Goal: Task Accomplishment & Management: Manage account settings

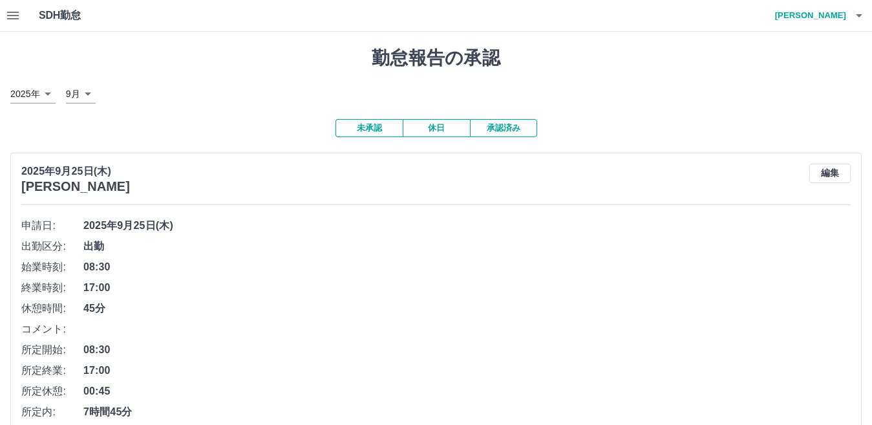
click at [856, 16] on icon "button" at bounding box center [860, 16] width 16 height 16
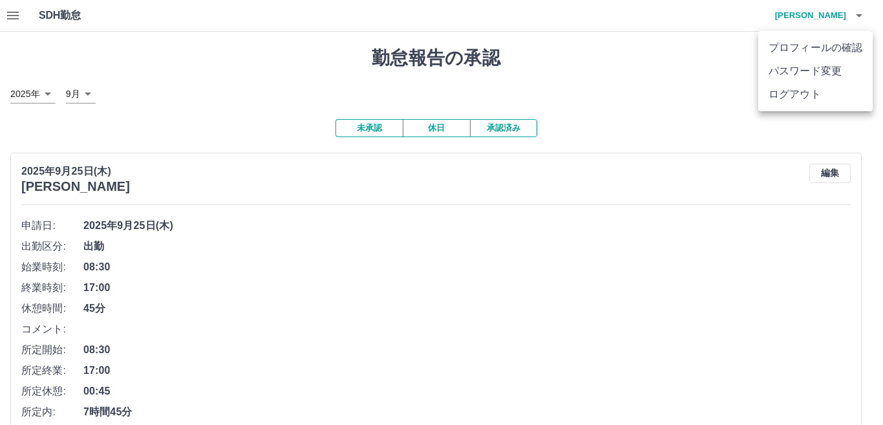
click at [795, 96] on li "ログアウト" at bounding box center [815, 94] width 114 height 23
click at [803, 96] on li "ログアウト" at bounding box center [815, 94] width 114 height 23
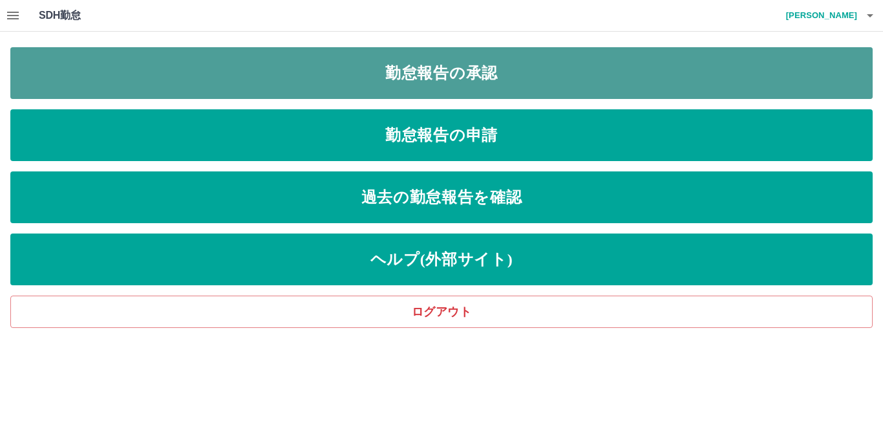
click at [465, 85] on link "勤怠報告の承認" at bounding box center [441, 73] width 863 height 52
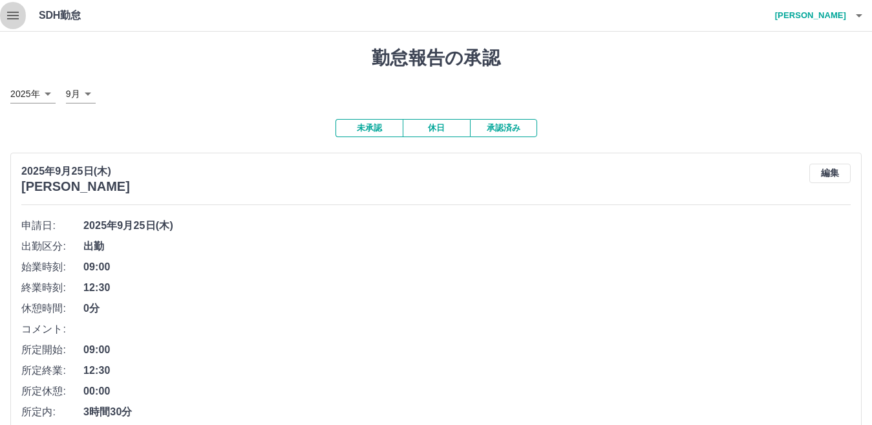
click at [14, 17] on icon "button" at bounding box center [13, 16] width 16 height 16
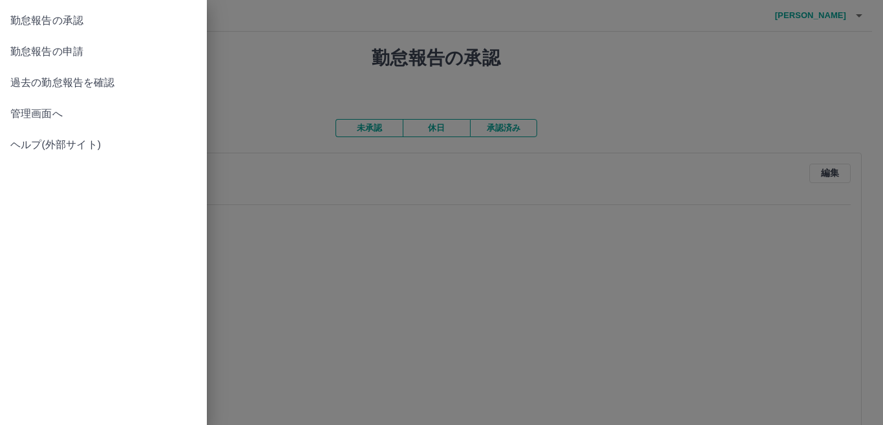
click at [25, 114] on span "管理画面へ" at bounding box center [103, 114] width 186 height 16
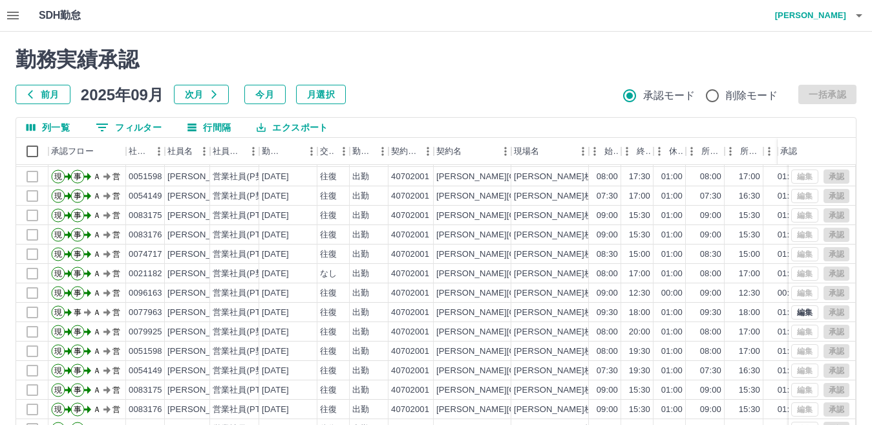
scroll to position [122, 0]
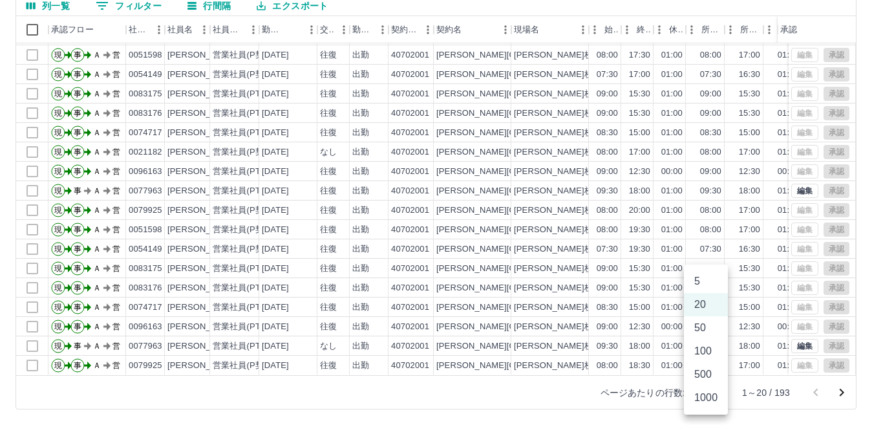
click at [715, 394] on body "SDH勤怠 伊藤　裕子 勤務実績承認 前月 2025年09月 次月 今月 月選択 承認モード 削除モード 一括承認 列一覧 0 フィルター 行間隔 エクスポー…" at bounding box center [441, 151] width 883 height 546
click at [714, 379] on li "500" at bounding box center [706, 374] width 44 height 23
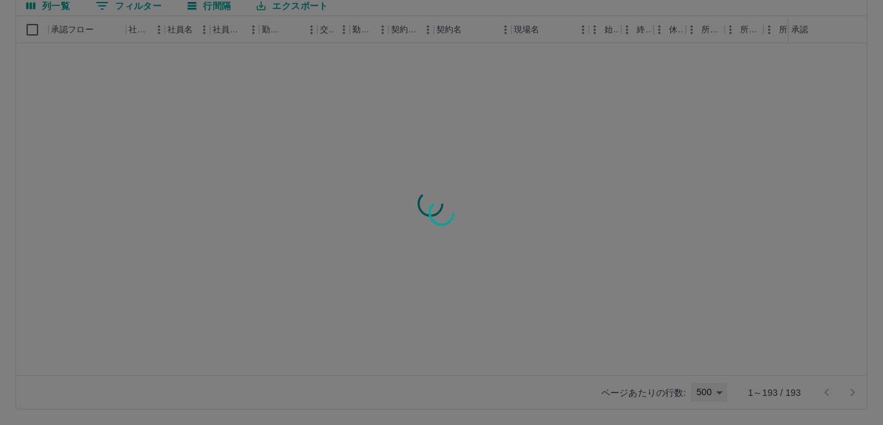
type input "***"
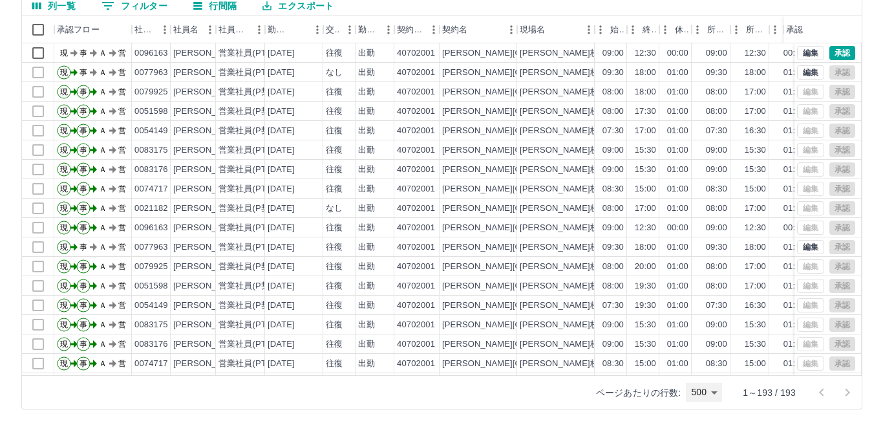
scroll to position [0, 0]
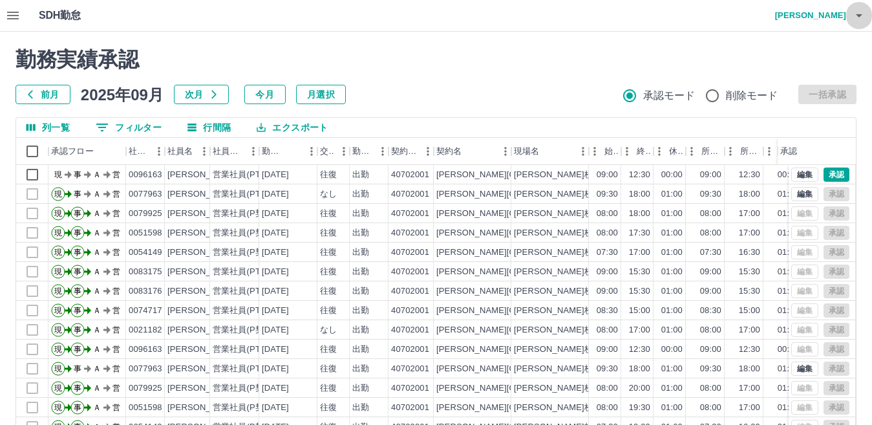
click at [857, 15] on icon "button" at bounding box center [859, 15] width 6 height 3
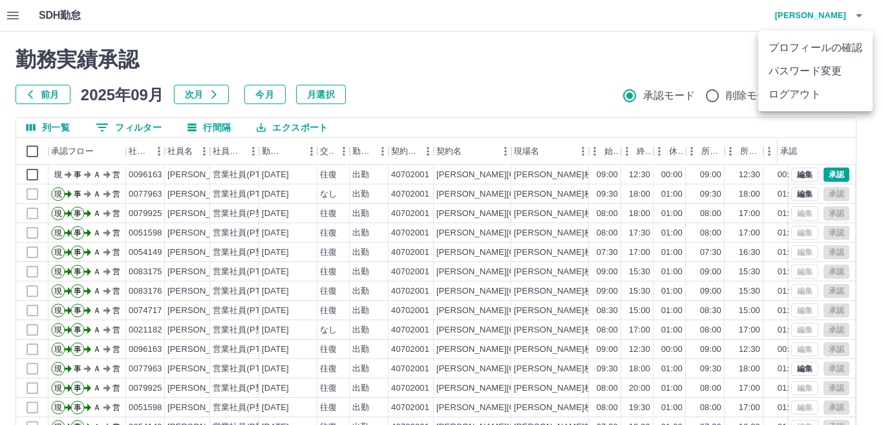
click at [806, 95] on li "ログアウト" at bounding box center [815, 94] width 114 height 23
